Goal: Task Accomplishment & Management: Manage account settings

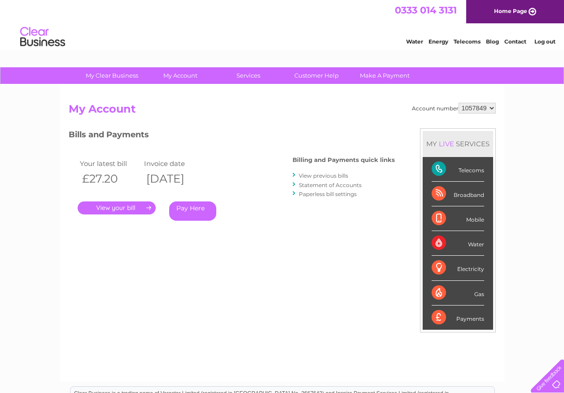
click at [324, 175] on link "View previous bills" at bounding box center [323, 175] width 49 height 7
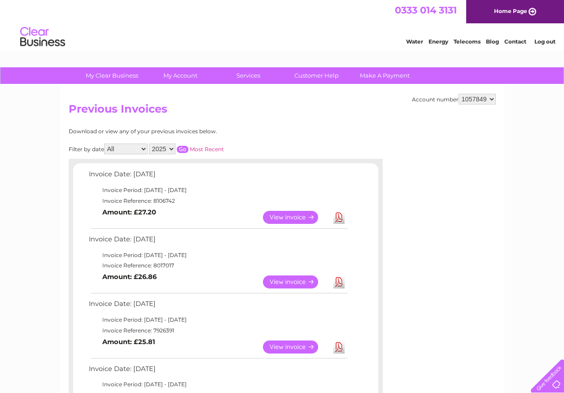
click at [292, 276] on link "View" at bounding box center [296, 282] width 66 height 13
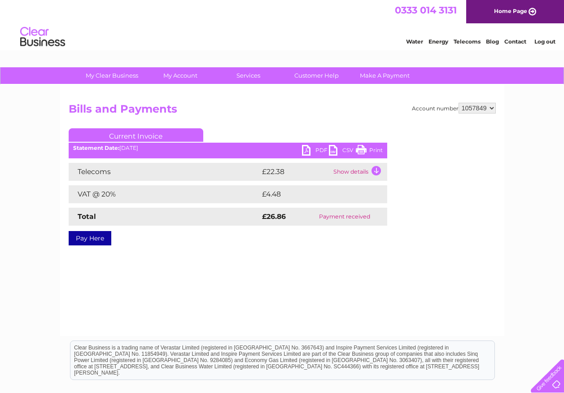
click at [316, 149] on link "PDF" at bounding box center [315, 151] width 27 height 13
